Goal: Navigation & Orientation: Find specific page/section

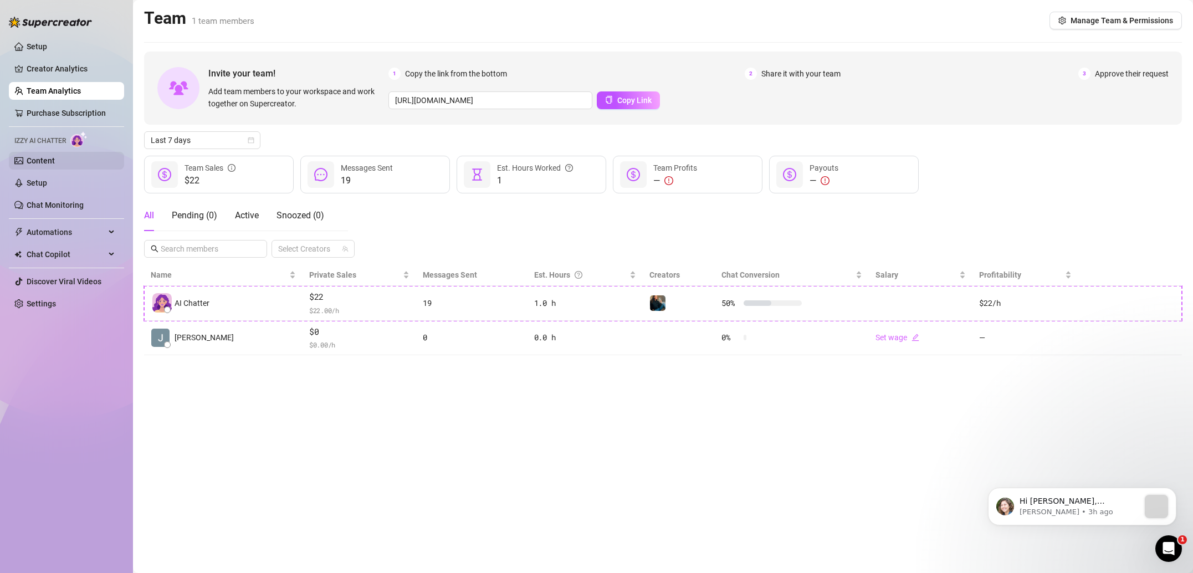
click at [55, 163] on link "Content" at bounding box center [41, 160] width 28 height 9
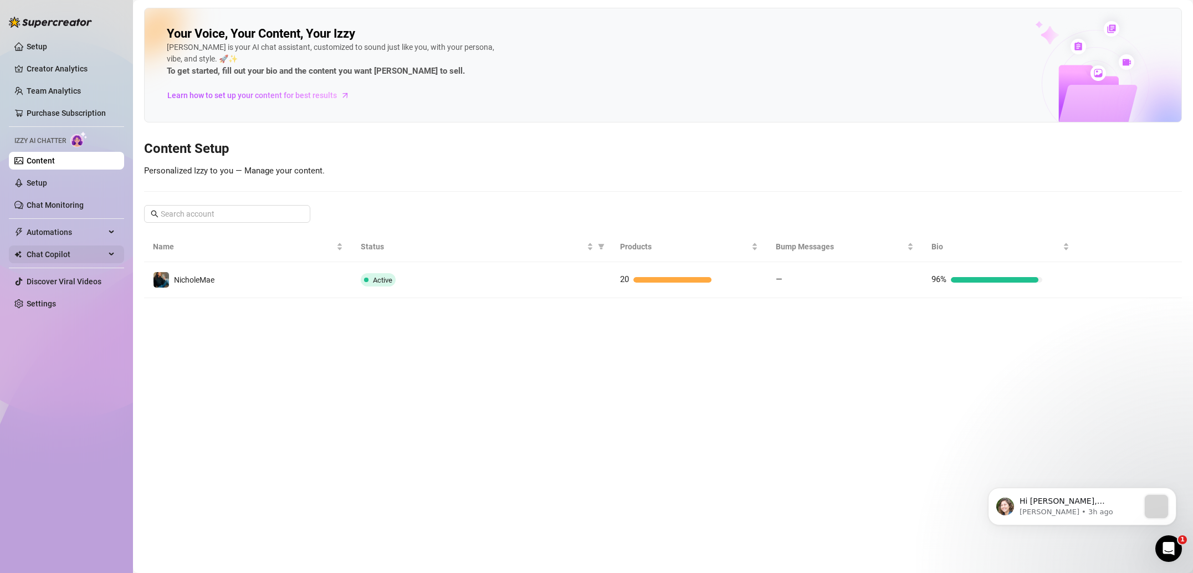
click at [99, 258] on span "Chat Copilot" at bounding box center [66, 254] width 79 height 18
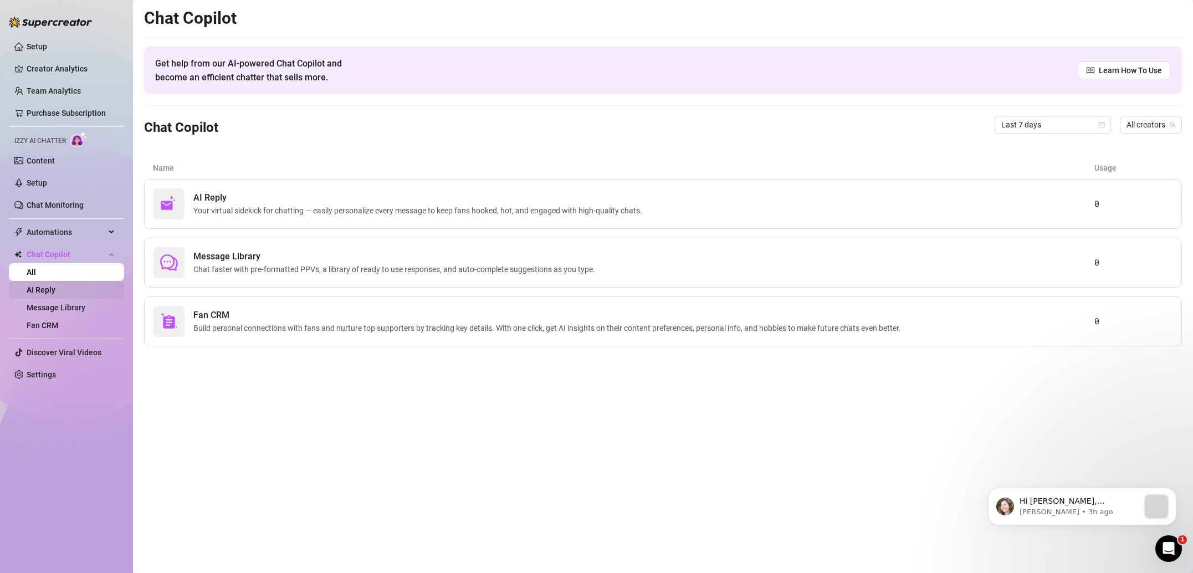
click at [55, 292] on link "AI Reply" at bounding box center [41, 289] width 29 height 9
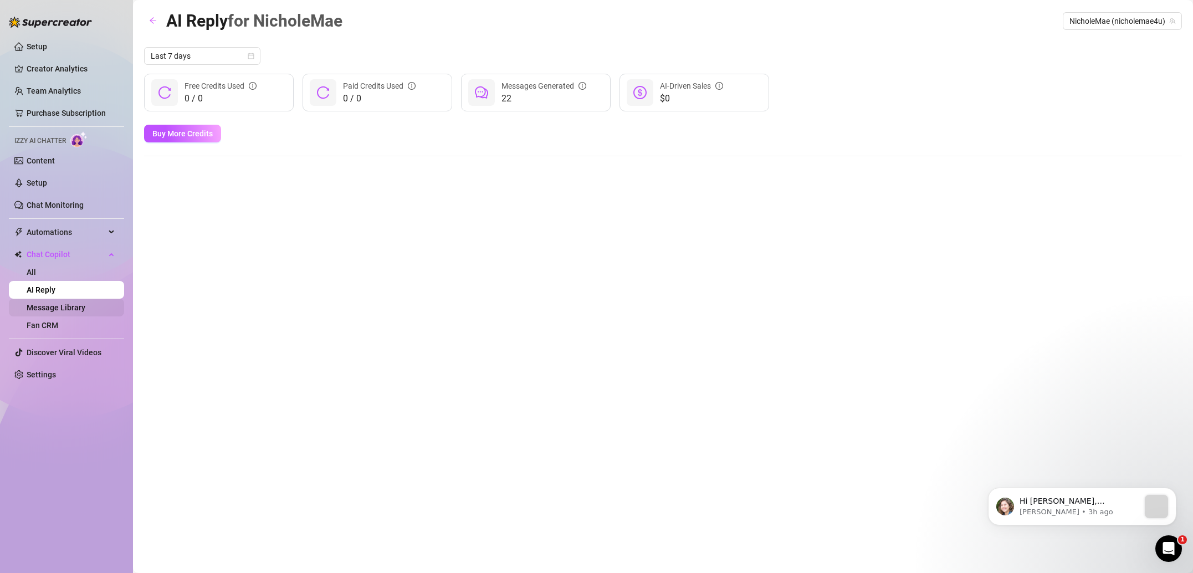
click at [83, 312] on link "Message Library" at bounding box center [56, 307] width 59 height 9
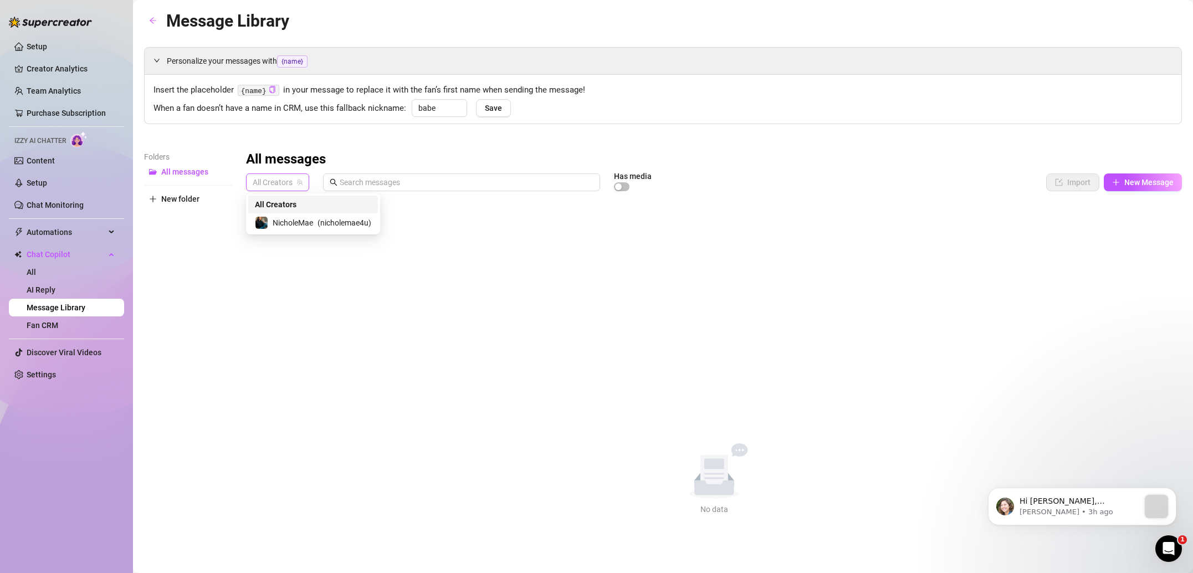
click at [286, 182] on span "All Creators" at bounding box center [278, 182] width 50 height 17
click at [297, 228] on span "NicholeMae" at bounding box center [293, 223] width 40 height 12
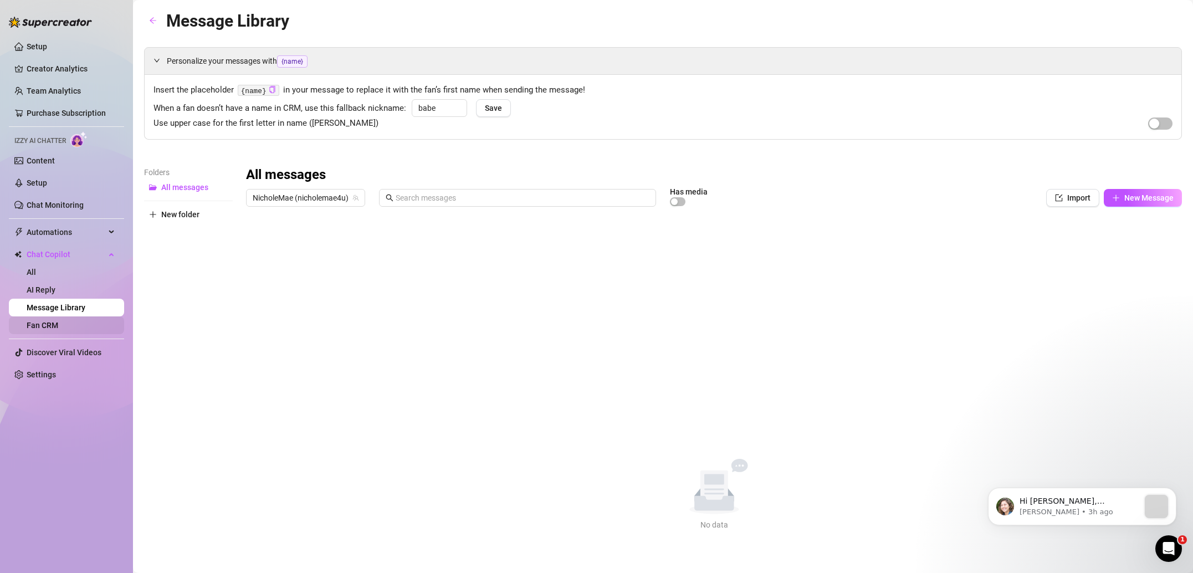
click at [58, 328] on link "Fan CRM" at bounding box center [43, 325] width 32 height 9
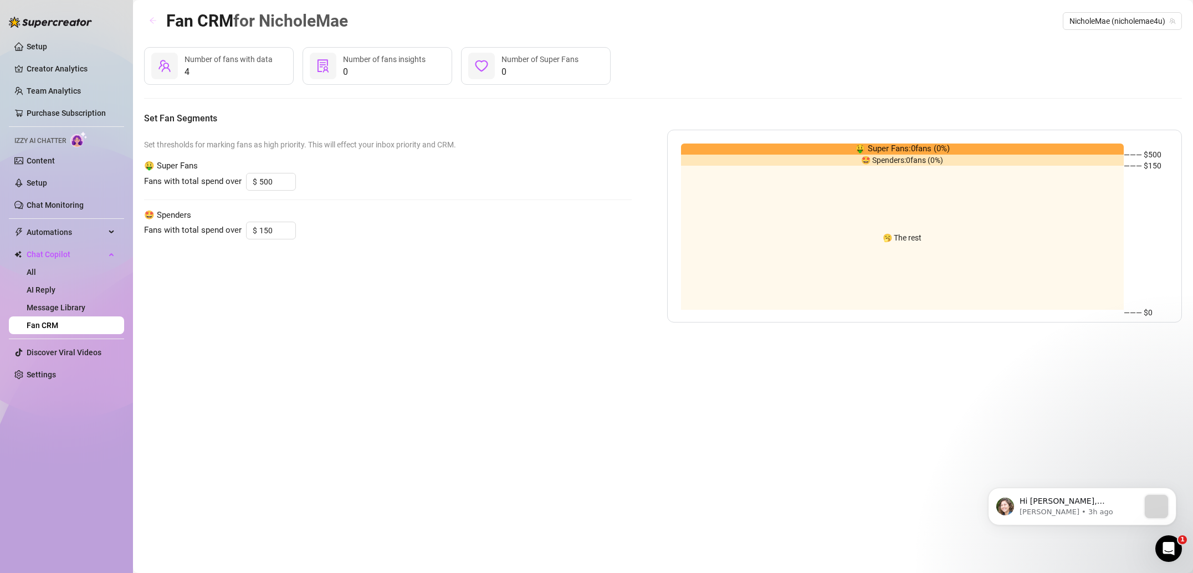
click at [147, 23] on button "button" at bounding box center [153, 21] width 18 height 18
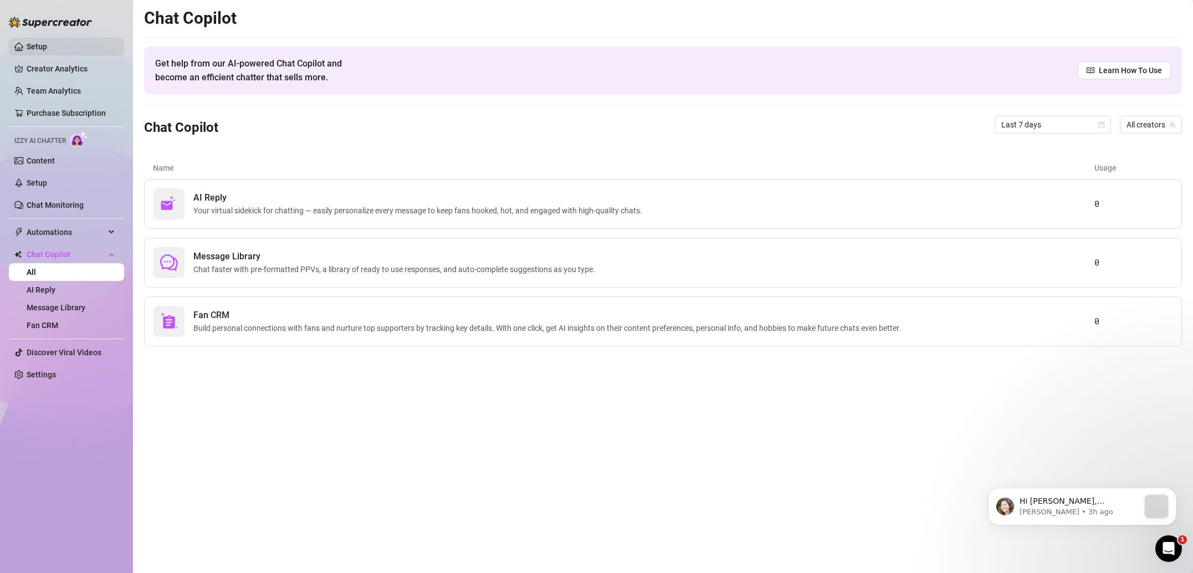
click at [47, 44] on link "Setup" at bounding box center [37, 46] width 21 height 9
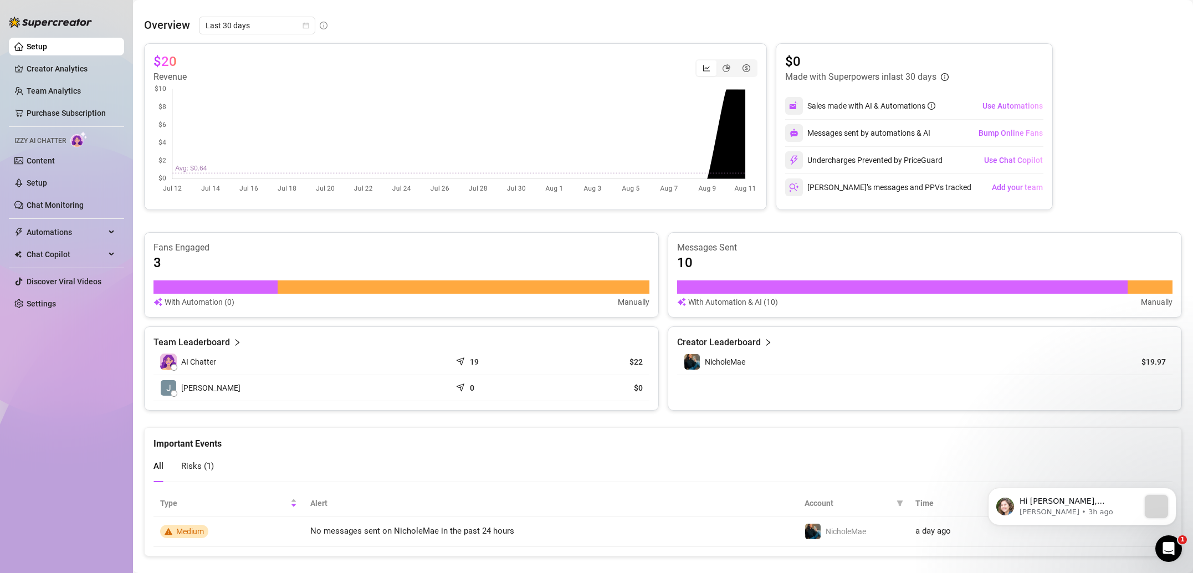
scroll to position [414, 0]
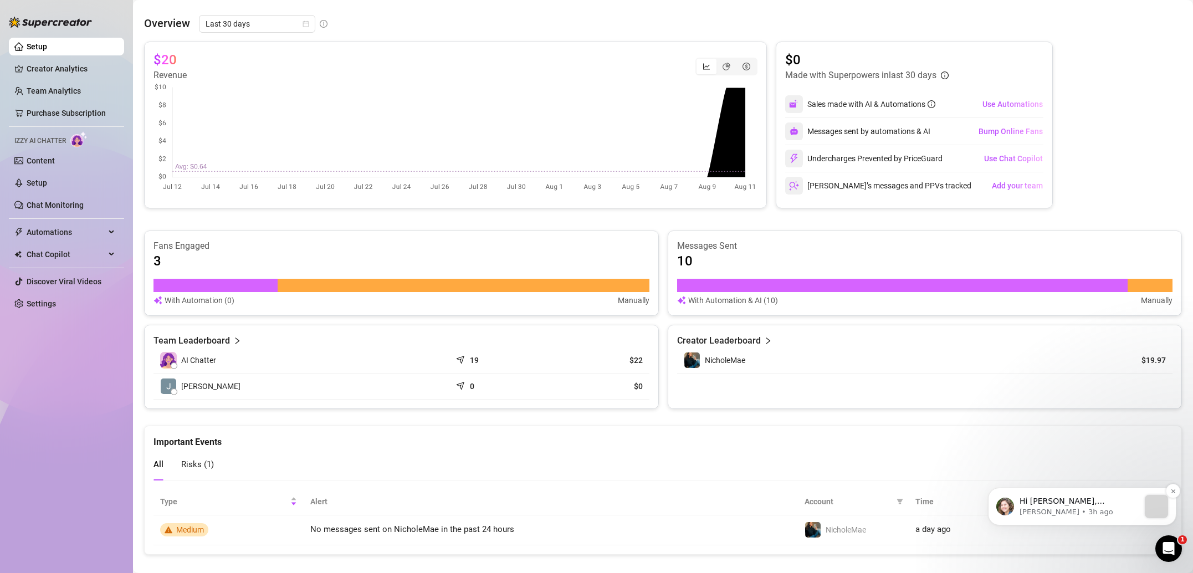
click at [1137, 515] on p "[PERSON_NAME] • 3h ago" at bounding box center [1080, 512] width 120 height 10
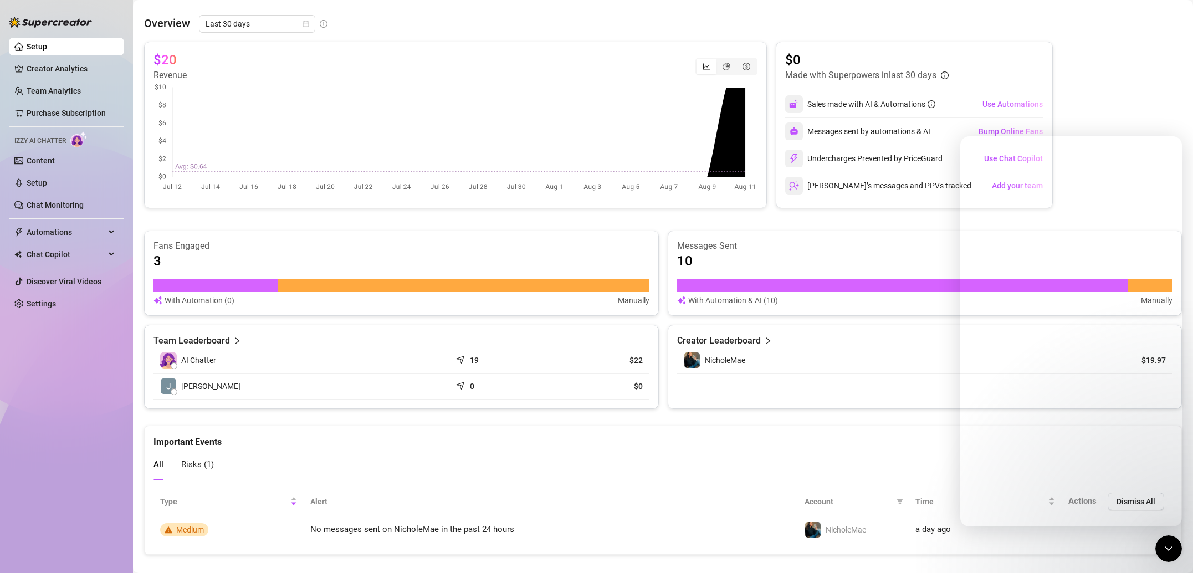
click at [1122, 79] on div "$20 Revenue $0 Made with Superpowers in last 30 days Sales made with AI & Autom…" at bounding box center [663, 125] width 1038 height 167
